Goal: Use online tool/utility: Utilize a website feature to perform a specific function

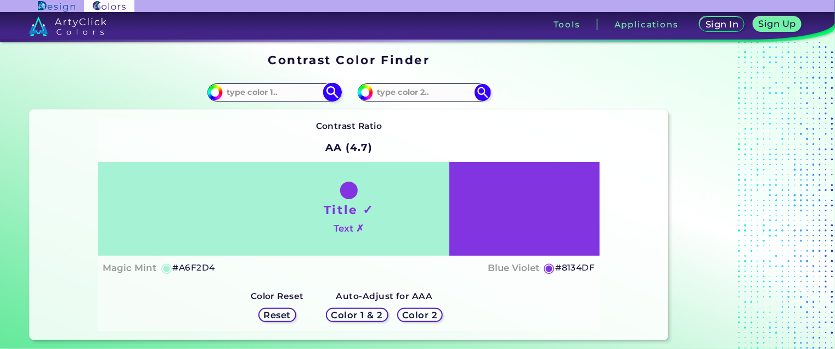
click at [325, 95] on img at bounding box center [331, 92] width 19 height 19
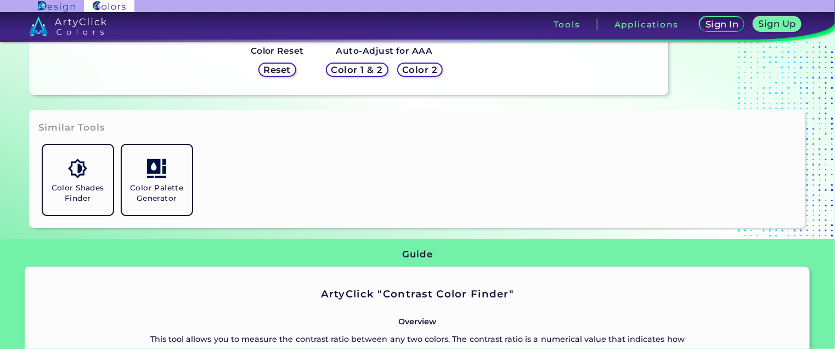
scroll to position [247, 0]
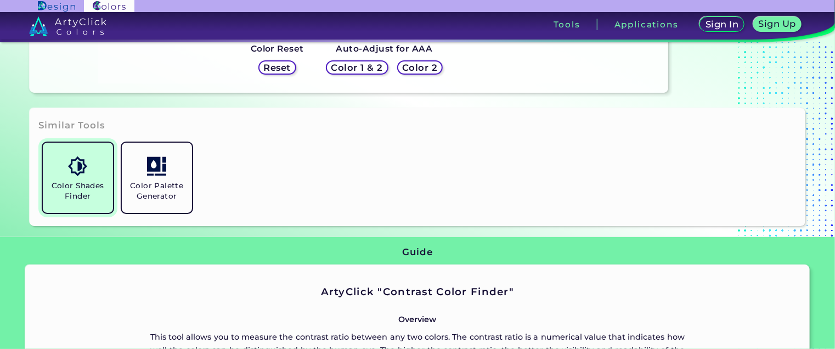
click at [83, 181] on h5 "Color Shades Finder" at bounding box center [77, 190] width 61 height 21
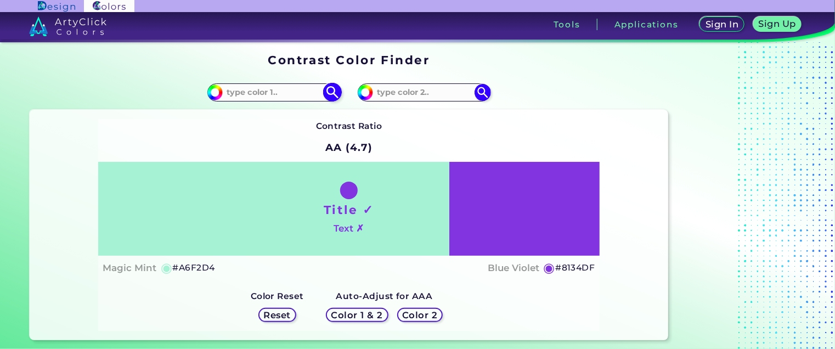
click at [215, 94] on input "#a6f2d4" at bounding box center [214, 91] width 14 height 14
type input "#f3dde0"
type input "#F3DDE0"
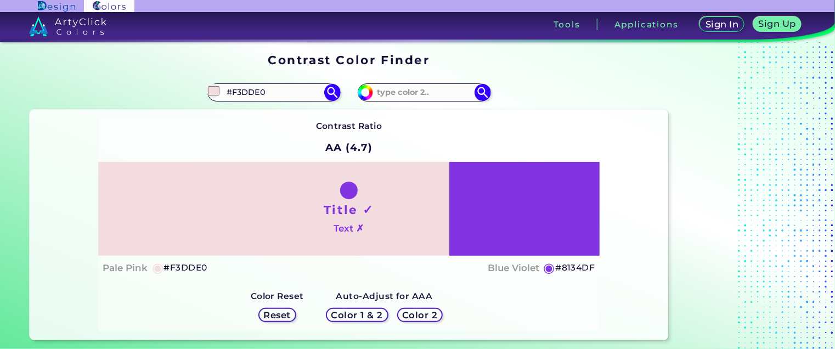
type input "#f3dde0"
click at [280, 314] on h5 "Reset" at bounding box center [277, 315] width 25 height 8
click at [281, 314] on h5 "Reset" at bounding box center [276, 314] width 25 height 8
click at [432, 314] on h5 "Color 2" at bounding box center [420, 315] width 32 height 8
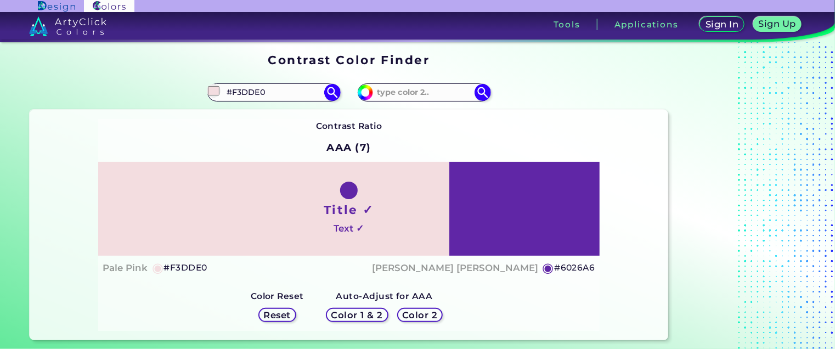
click at [362, 316] on h5 "Color 1 & 2" at bounding box center [356, 315] width 47 height 8
click at [290, 311] on h5 "Reset" at bounding box center [277, 315] width 25 height 8
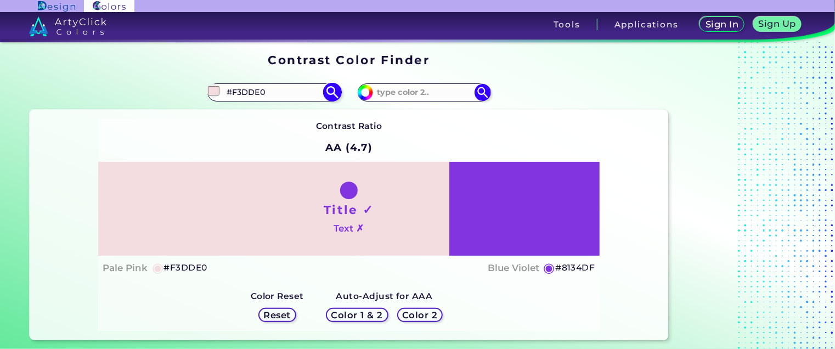
click at [275, 94] on input "#F3DDE0" at bounding box center [274, 92] width 102 height 15
type input "#Fadcc4"
click at [328, 94] on img at bounding box center [331, 92] width 19 height 19
type input "#fadcc4"
type input "#FADCC4"
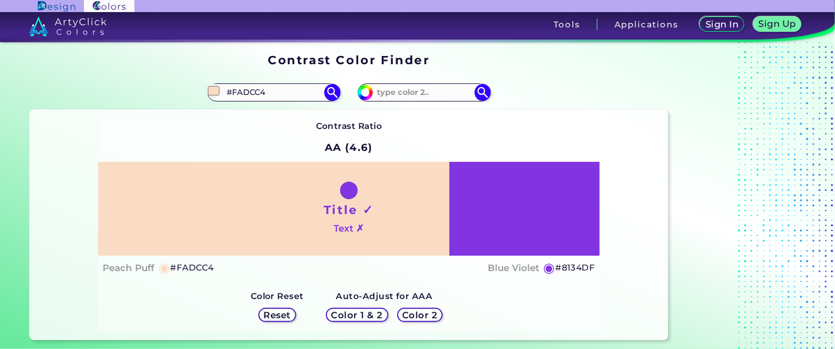
click at [367, 316] on h5 "Color 1 & 2" at bounding box center [356, 315] width 47 height 8
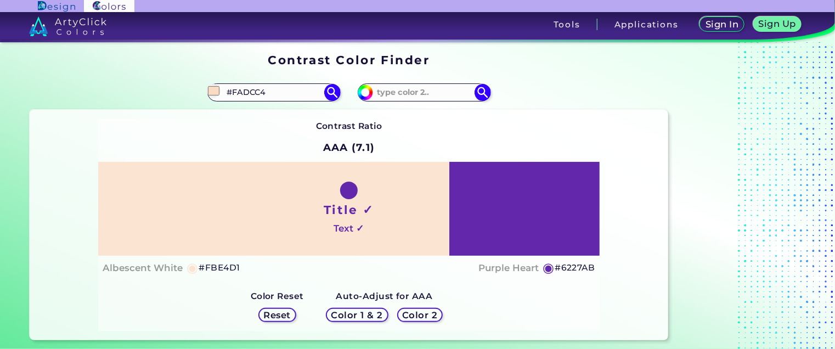
click at [416, 320] on div "Color 2" at bounding box center [419, 314] width 41 height 13
click at [212, 270] on h5 "#FBE4D1" at bounding box center [218, 267] width 41 height 14
click at [191, 267] on h5 "◉" at bounding box center [193, 267] width 12 height 13
click at [285, 311] on h5 "Reset" at bounding box center [277, 315] width 25 height 8
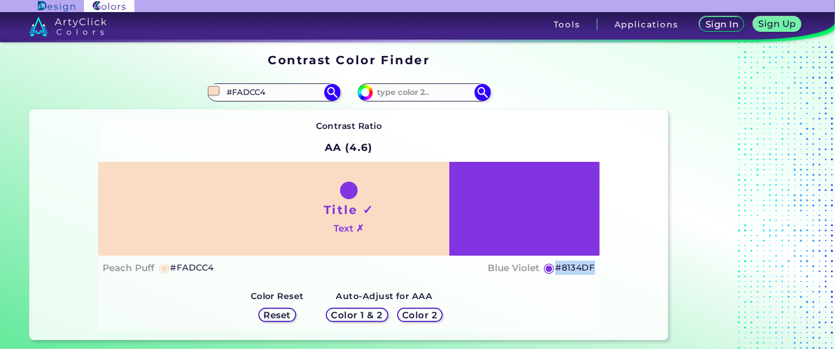
drag, startPoint x: 557, startPoint y: 265, endPoint x: 603, endPoint y: 263, distance: 46.7
click at [603, 263] on div "Contrast Ratio AA (4.6) Title ✓ Text ✗ Peach Puff ◉ #FADCC4 Blue Violet ◉ #8134…" at bounding box center [349, 225] width 639 height 230
copy h5 "#8134DF"
